Goal: Browse casually: Explore the website without a specific task or goal

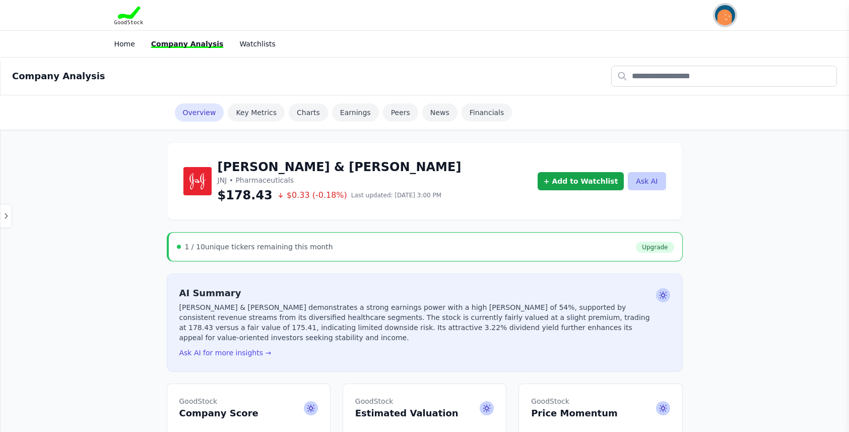
click at [721, 13] on img "button" at bounding box center [725, 15] width 20 height 20
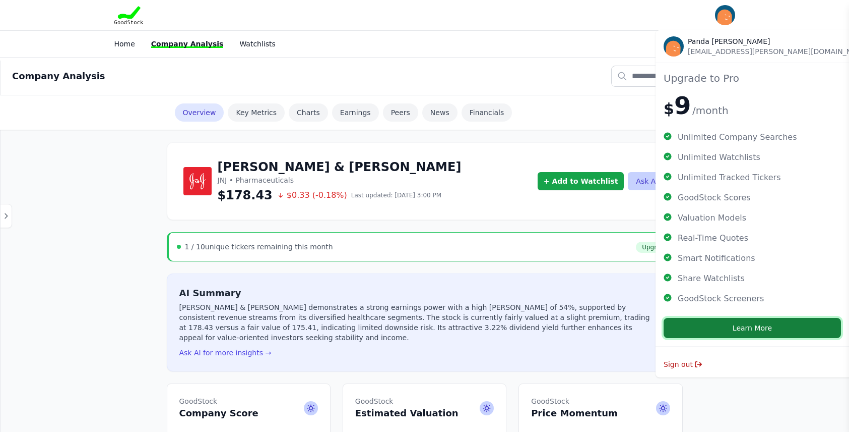
click at [729, 324] on button "Learn More" at bounding box center [752, 328] width 177 height 20
click at [555, 44] on div "Home Company Analysis Watchlists" at bounding box center [424, 44] width 645 height 18
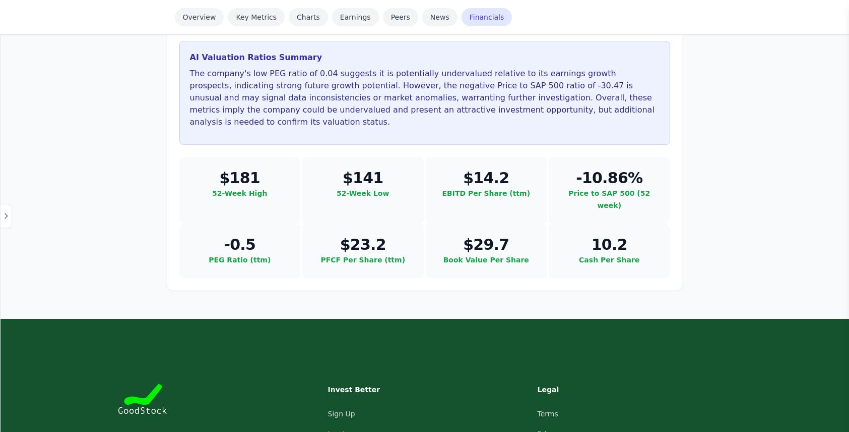
scroll to position [2954, 0]
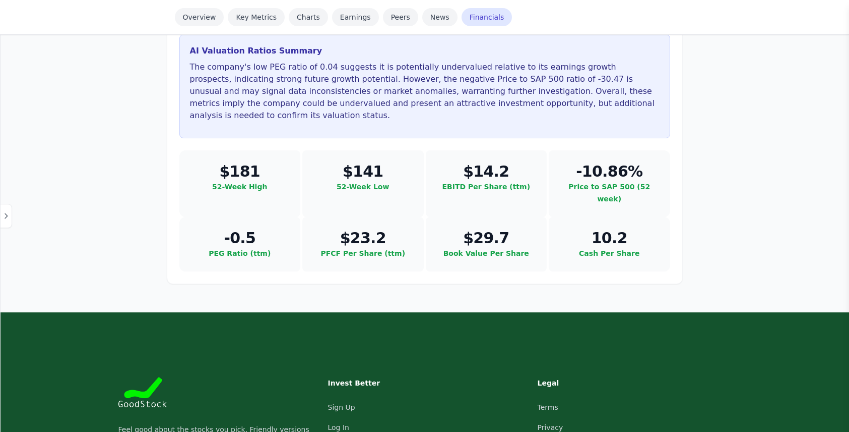
drag, startPoint x: 150, startPoint y: 348, endPoint x: 335, endPoint y: 367, distance: 185.9
drag, startPoint x: 192, startPoint y: 255, endPoint x: 359, endPoint y: 229, distance: 168.8
click at [349, 377] on div "Feel good about the stocks you pick. Friendly versions of stock analysis tools,…" at bounding box center [424, 418] width 613 height 83
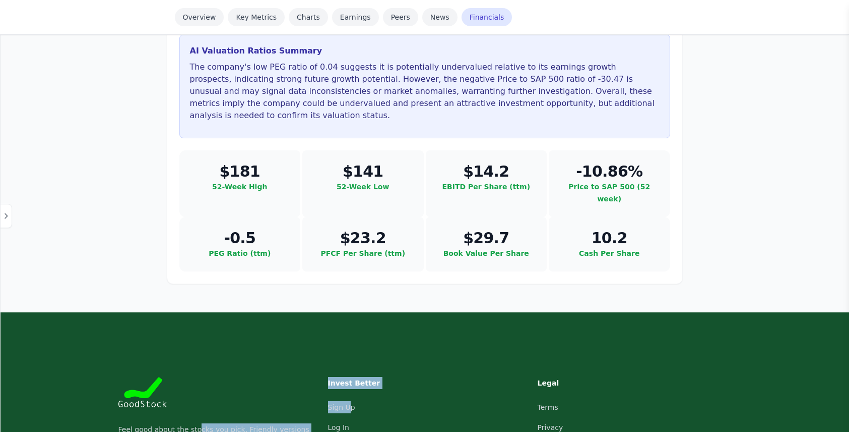
click at [405, 377] on h3 "Invest Better" at bounding box center [372, 383] width 89 height 12
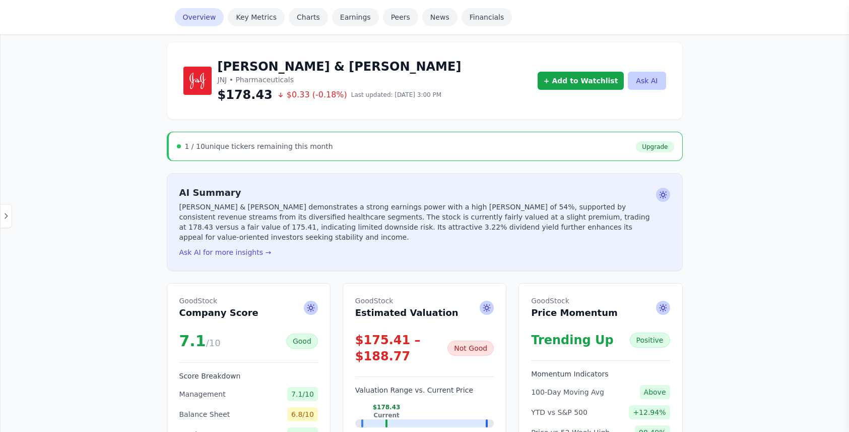
scroll to position [0, 0]
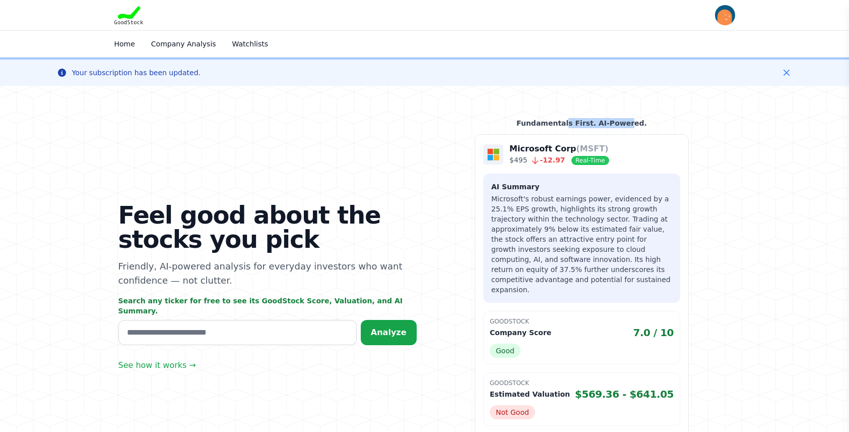
drag, startPoint x: 574, startPoint y: 121, endPoint x: 626, endPoint y: 121, distance: 51.9
click at [626, 121] on p "Fundamentals First. AI-Powered." at bounding box center [582, 123] width 214 height 10
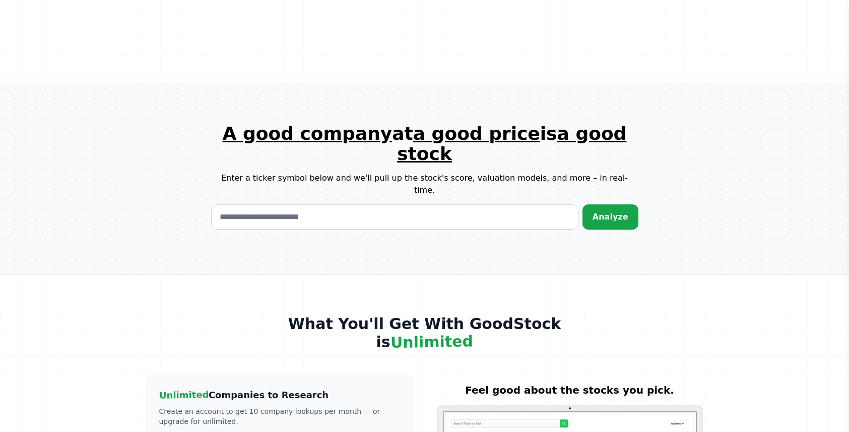
scroll to position [1728, 0]
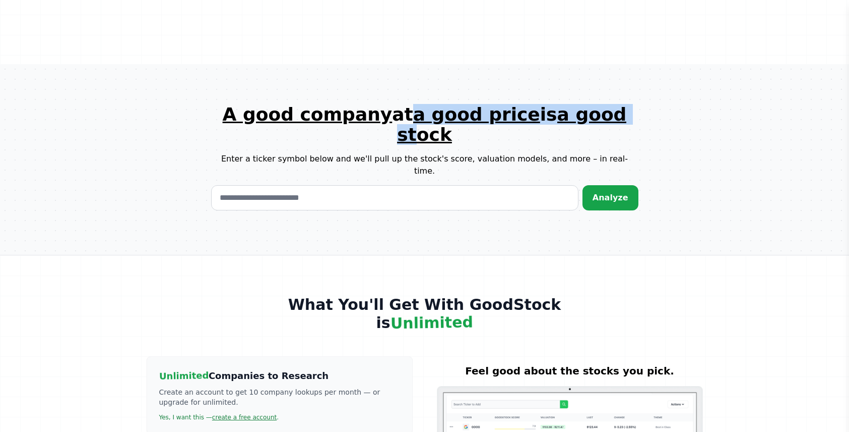
drag, startPoint x: 389, startPoint y: 29, endPoint x: 599, endPoint y: 36, distance: 210.3
click at [599, 104] on h1 "A good company at a good price is a good stock" at bounding box center [425, 124] width 428 height 40
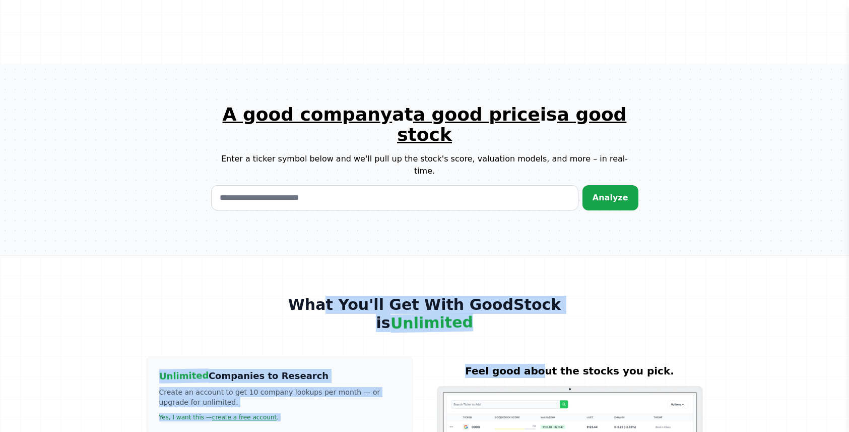
drag, startPoint x: 339, startPoint y: 187, endPoint x: 496, endPoint y: 215, distance: 159.2
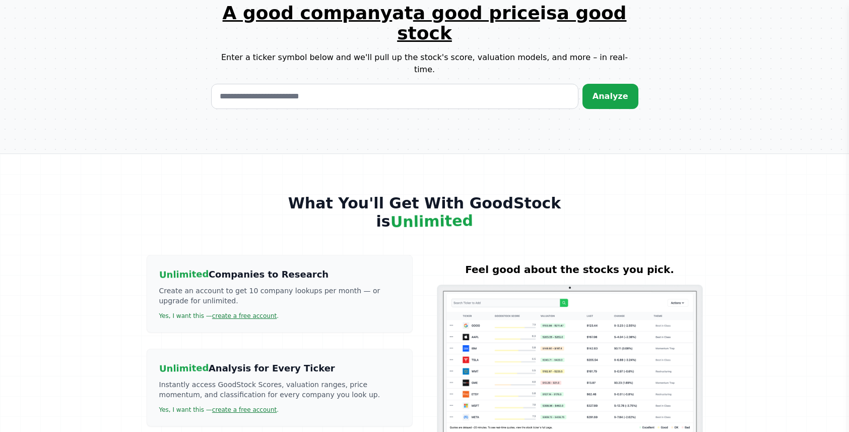
scroll to position [1818, 0]
drag, startPoint x: 171, startPoint y: 176, endPoint x: 191, endPoint y: 181, distance: 20.4
click at [191, 285] on p "Create an account to get 10 company lookups per month — or upgrade for unlimite…" at bounding box center [279, 295] width 241 height 20
drag, startPoint x: 157, startPoint y: 248, endPoint x: 321, endPoint y: 257, distance: 163.6
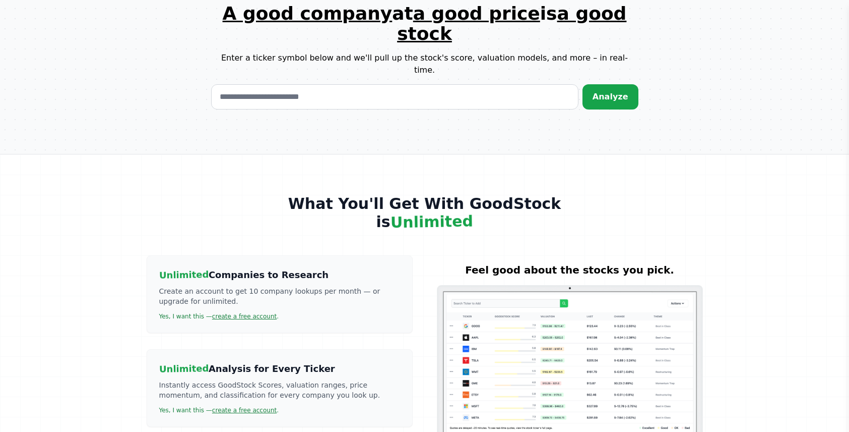
click at [321, 349] on div "Unlimited Analysis for Every Ticker Instantly access GoodStock Scores, valuatio…" at bounding box center [280, 388] width 266 height 78
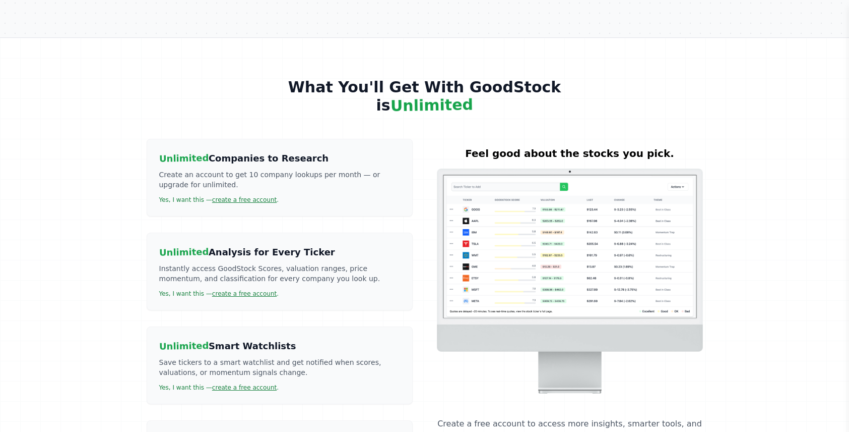
scroll to position [1960, 0]
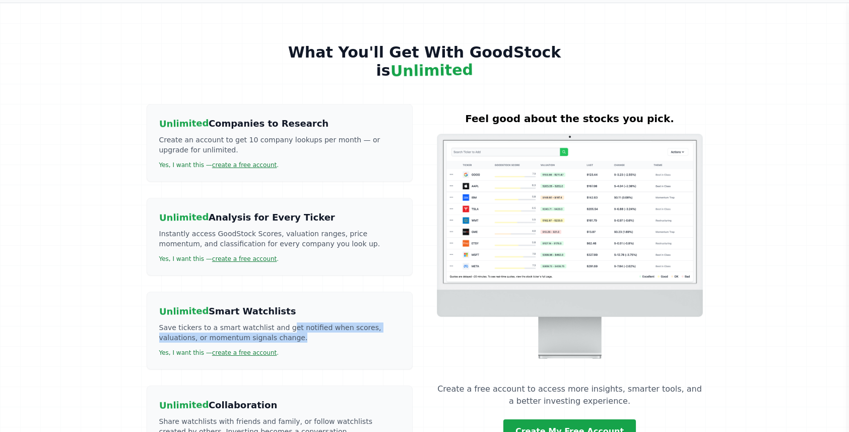
drag, startPoint x: 238, startPoint y: 212, endPoint x: 206, endPoint y: 219, distance: 32.5
click at [205, 322] on p "Save tickers to a smart watchlist and get notified when scores, valuations, or …" at bounding box center [279, 332] width 241 height 20
drag, startPoint x: 160, startPoint y: 301, endPoint x: 255, endPoint y: 307, distance: 94.9
click at [253, 416] on p "Share watchlists with friends and family, or follow watchlists created by other…" at bounding box center [279, 426] width 241 height 20
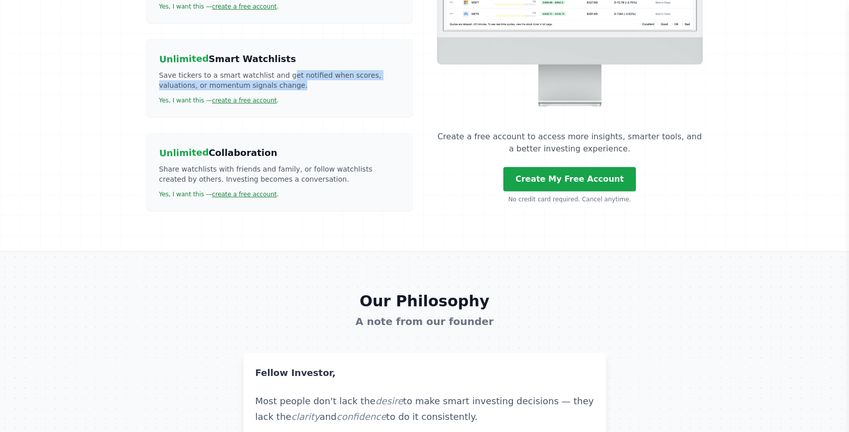
scroll to position [2282, 0]
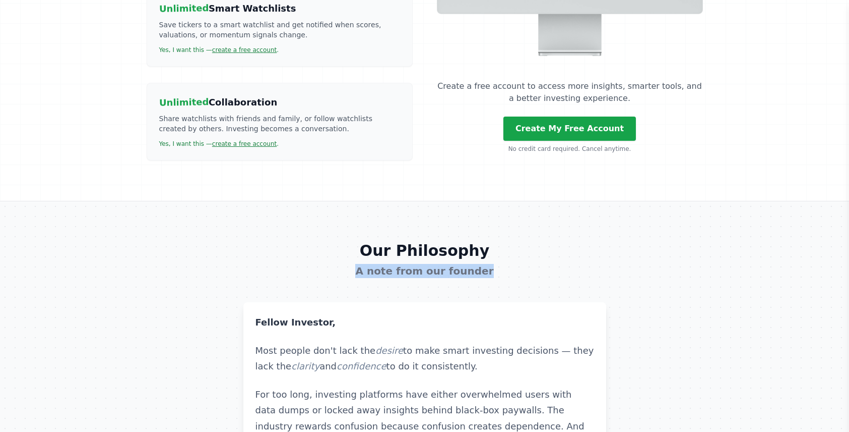
drag, startPoint x: 369, startPoint y: 152, endPoint x: 536, endPoint y: 154, distance: 166.9
click at [536, 264] on h3 "A note from our founder" at bounding box center [425, 271] width 363 height 14
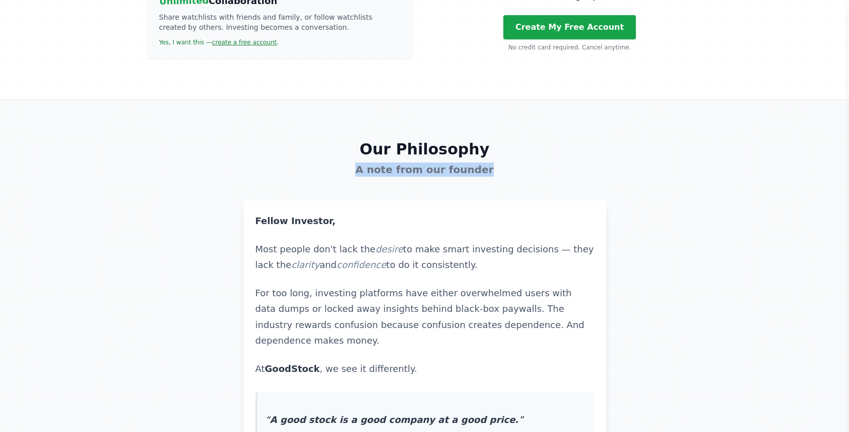
scroll to position [2373, 0]
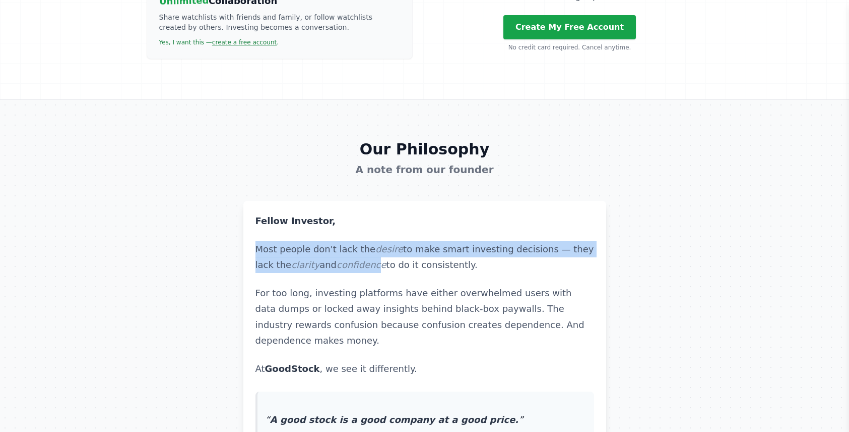
drag, startPoint x: 267, startPoint y: 134, endPoint x: 382, endPoint y: 149, distance: 116.0
click at [382, 241] on p "Most people don't lack the desire to make smart investing decisions — they lack…" at bounding box center [425, 257] width 339 height 32
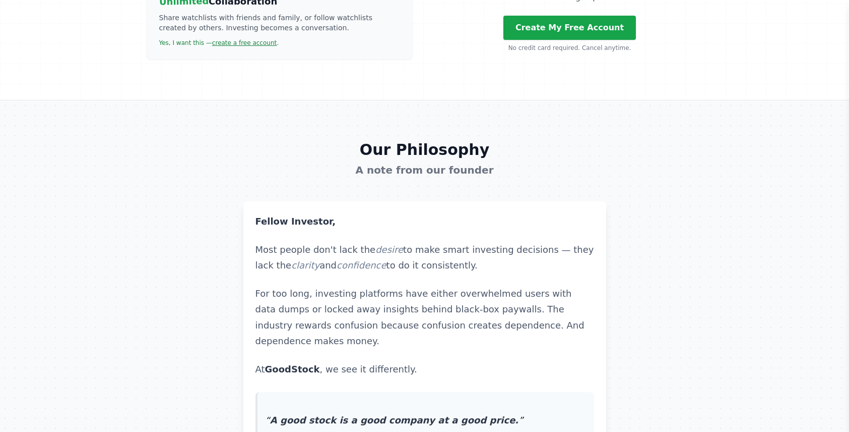
click at [479, 241] on p "Most people don't lack the desire to make smart investing decisions — they lack…" at bounding box center [425, 257] width 339 height 32
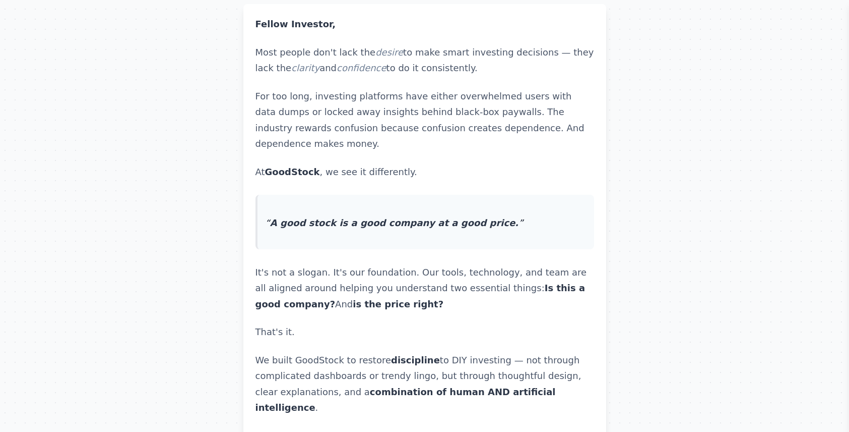
scroll to position [2585, 0]
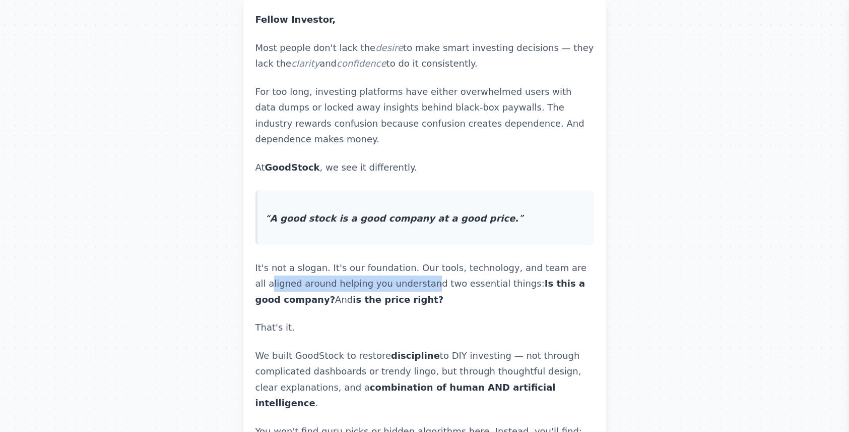
drag, startPoint x: 271, startPoint y: 166, endPoint x: 420, endPoint y: 166, distance: 149.2
click at [420, 260] on p "It's not a slogan. It's our foundation. Our tools, technology, and team are all…" at bounding box center [425, 284] width 339 height 48
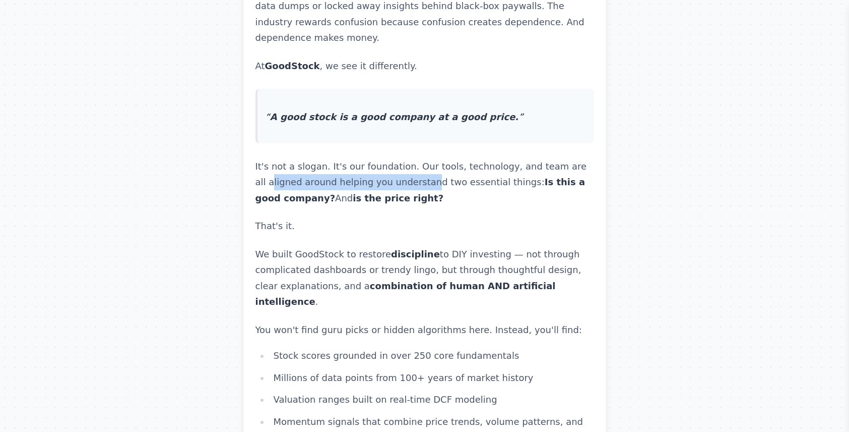
scroll to position [2675, 0]
click at [821, 162] on section "Our Philosophy A note from our founder Fellow Investor, Most people don't lack …" at bounding box center [424, 308] width 849 height 1023
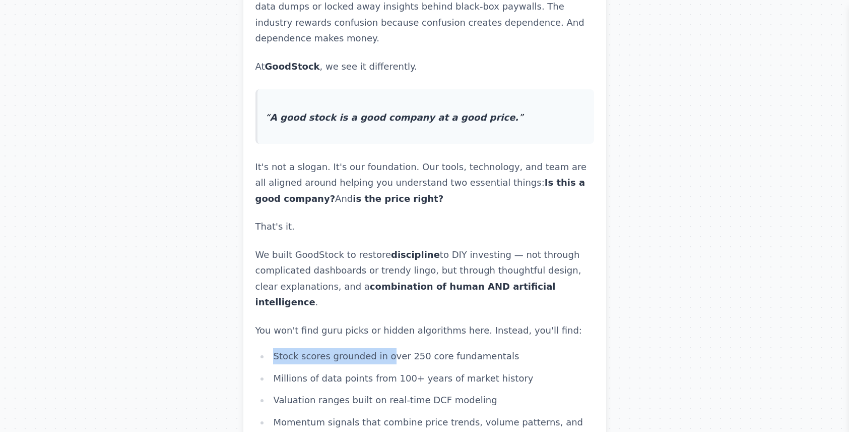
drag, startPoint x: 286, startPoint y: 220, endPoint x: 395, endPoint y: 209, distance: 109.5
click at [395, 209] on article "Fellow Investor, Most people don't lack the desire to make smart investing deci…" at bounding box center [425, 334] width 339 height 847
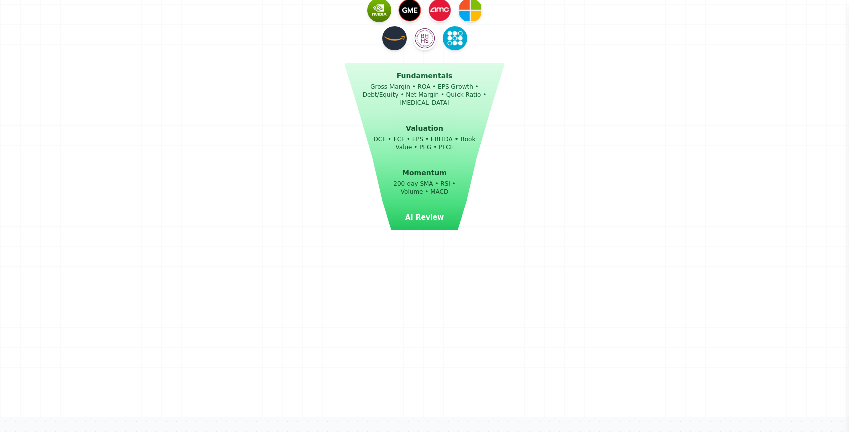
scroll to position [0, 0]
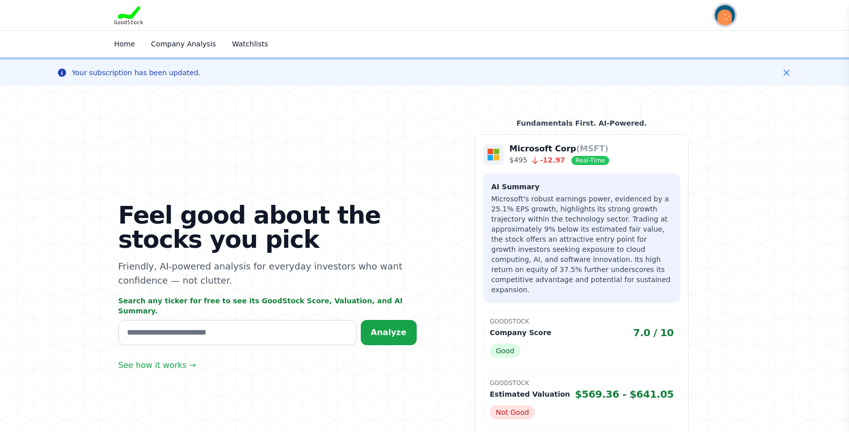
click at [723, 11] on img "button" at bounding box center [725, 15] width 20 height 20
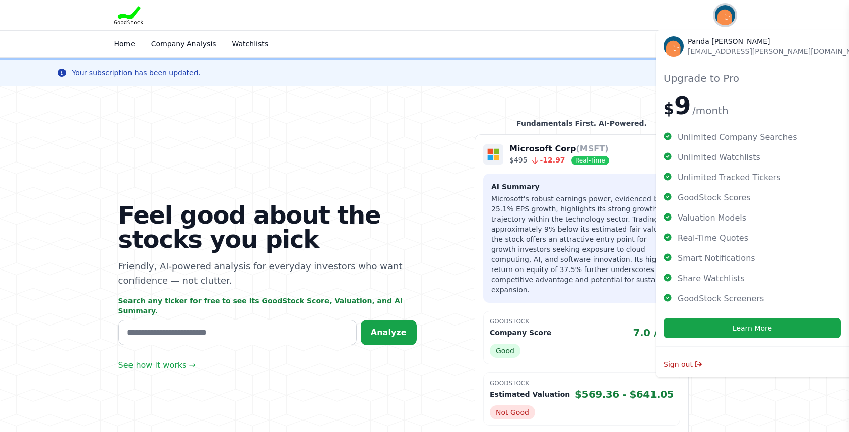
click at [724, 12] on img "button" at bounding box center [725, 15] width 20 height 20
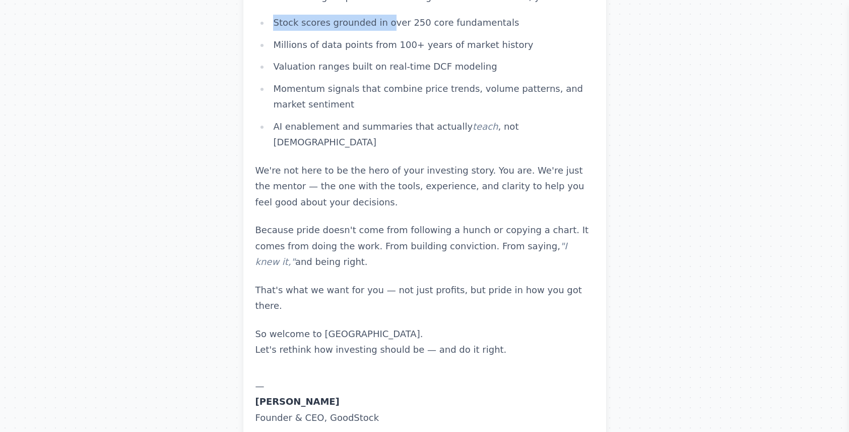
scroll to position [2984, 0]
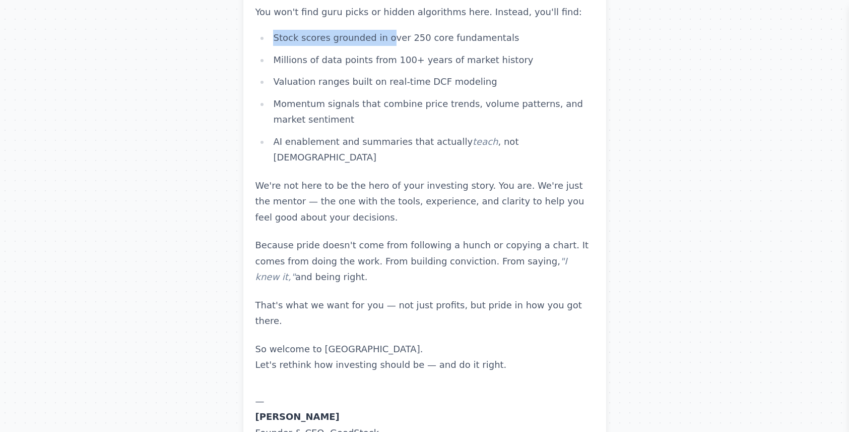
drag, startPoint x: 267, startPoint y: 253, endPoint x: 343, endPoint y: 253, distance: 76.1
click at [343, 393] on p "— Laurence Jankelow Founder & CEO, GoodStock" at bounding box center [425, 417] width 339 height 48
copy strong "Laurence Jankelow"
